Goal: Information Seeking & Learning: Understand process/instructions

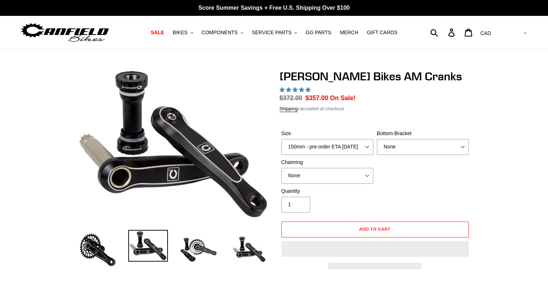
select select "highest-rating"
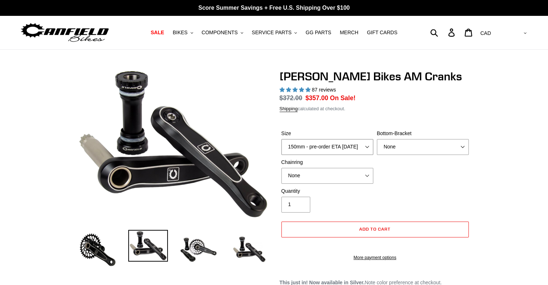
click at [341, 145] on select "150mm - pre-order ETA 9/30/25 155mm - pre-order ETA 9/30/25 160mm - pre-order E…" at bounding box center [328, 147] width 92 height 16
click at [282, 139] on select "150mm - pre-order ETA 9/30/25 155mm - pre-order ETA 9/30/25 160mm - pre-order E…" at bounding box center [328, 147] width 92 height 16
click at [331, 148] on select "150mm - pre-order ETA 9/30/25 155mm - pre-order ETA 9/30/25 160mm - pre-order E…" at bounding box center [328, 147] width 92 height 16
select select "165mm - pre-order ETA 9/30/25"
click at [282, 139] on select "150mm - pre-order ETA 9/30/25 155mm - pre-order ETA 9/30/25 160mm - pre-order E…" at bounding box center [328, 147] width 92 height 16
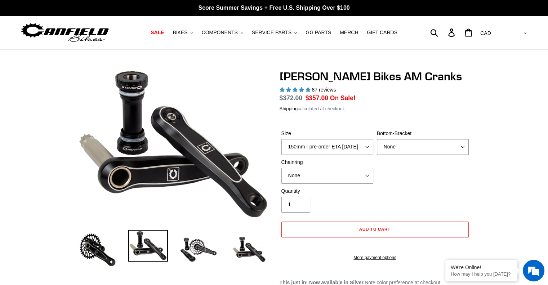
click at [395, 151] on select "None BSA Threaded 68/73mm Press Fit PF92" at bounding box center [423, 147] width 92 height 16
click at [334, 176] on select "None 30t Round (Boost 148) 30t Oval (Boost 148) 32t Round (Boost 148) 32t Oval …" at bounding box center [328, 176] width 92 height 16
click at [334, 177] on select "None 30t Round (Boost 148) 30t Oval (Boost 148) 32t Round (Boost 148) 32t Oval …" at bounding box center [328, 176] width 92 height 16
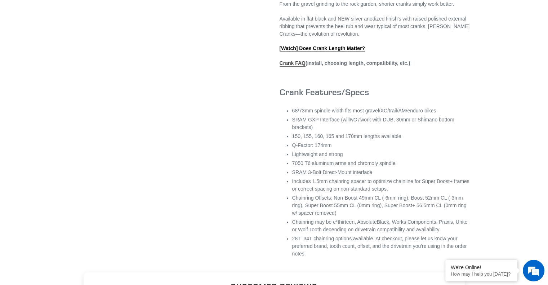
scroll to position [433, 0]
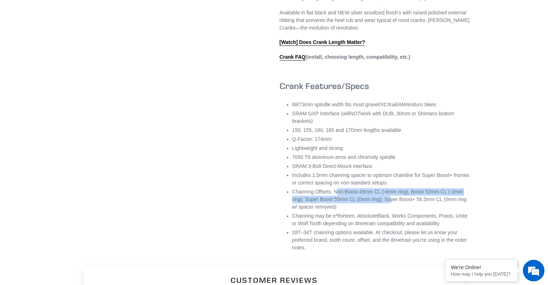
drag, startPoint x: 335, startPoint y: 200, endPoint x: 389, endPoint y: 204, distance: 53.5
click at [389, 204] on li "Chainring Offsets: Non-Boost 49mm CL (-6mm ring), Boost 52mm CL (-3mm ring), Su…" at bounding box center [381, 199] width 178 height 23
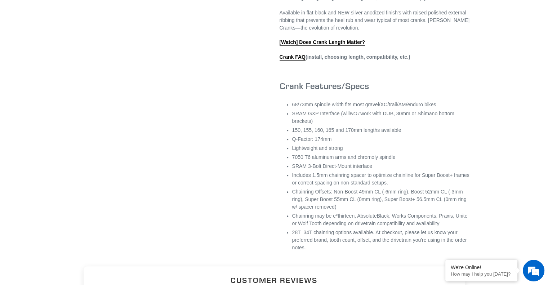
click at [379, 211] on li "Chainring Offsets: Non-Boost 49mm CL (-6mm ring), Boost 52mm CL (-3mm ring), Su…" at bounding box center [381, 199] width 178 height 23
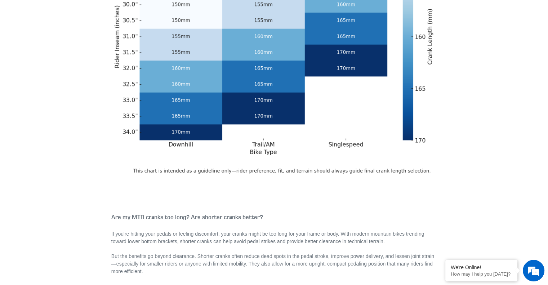
scroll to position [324, 0]
